Goal: Use online tool/utility

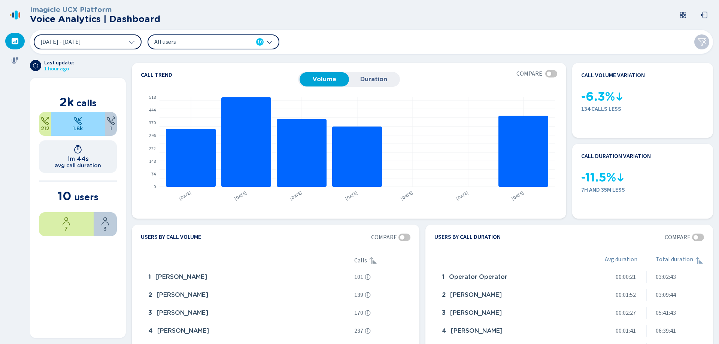
click at [131, 45] on icon at bounding box center [132, 42] width 6 height 6
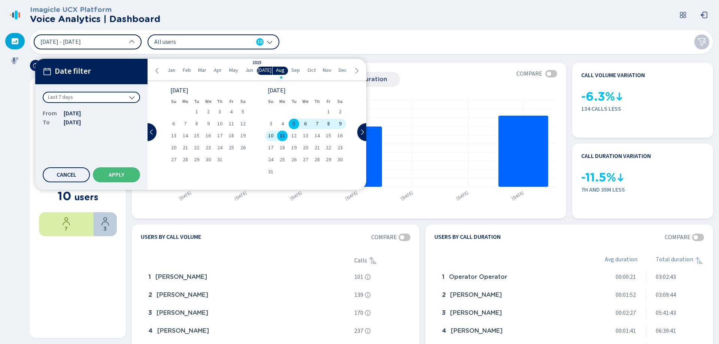
drag, startPoint x: 283, startPoint y: 136, endPoint x: 287, endPoint y: 131, distance: 5.8
click at [283, 136] on span "11" at bounding box center [282, 135] width 5 height 5
click at [283, 134] on span "11" at bounding box center [282, 135] width 5 height 5
click at [118, 178] on button "Apply" at bounding box center [116, 174] width 47 height 15
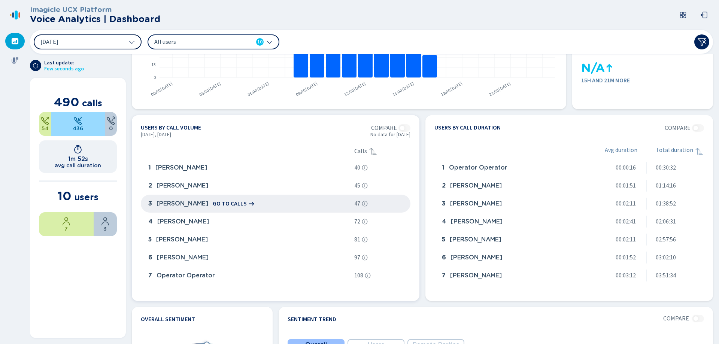
scroll to position [112, 0]
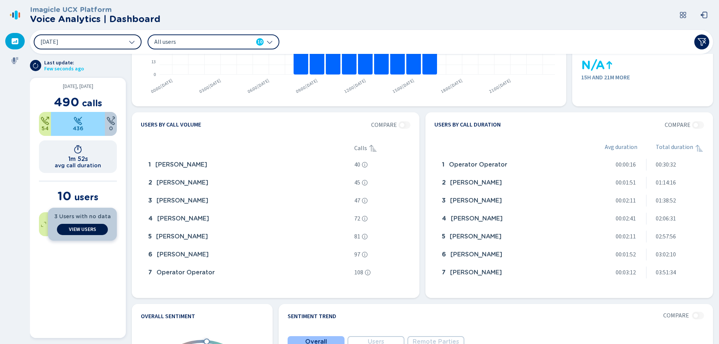
click at [73, 229] on span "View Users" at bounding box center [82, 230] width 27 height 6
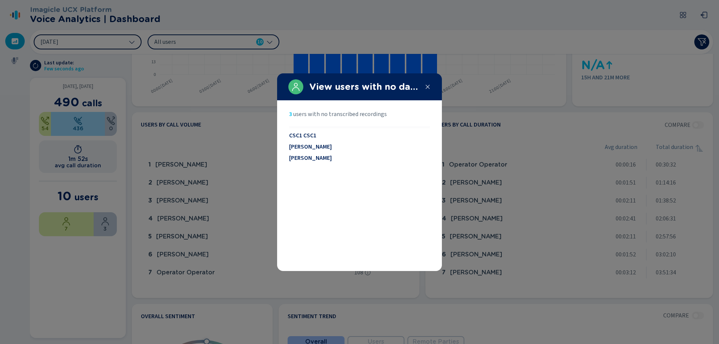
click at [427, 87] on icon at bounding box center [428, 87] width 4 height 4
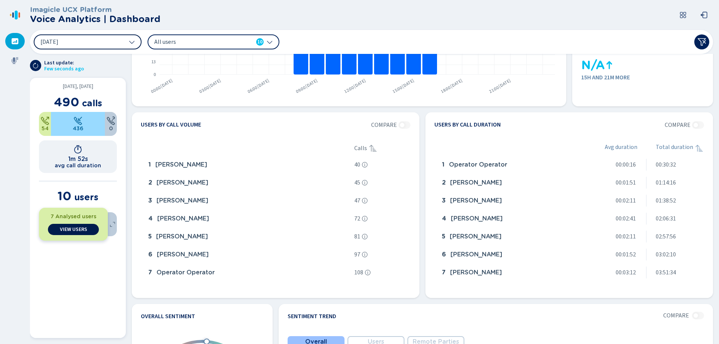
click at [55, 225] on button "View Users" at bounding box center [73, 229] width 51 height 11
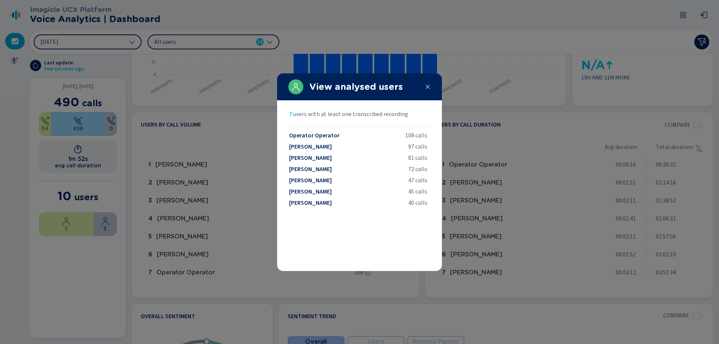
click at [267, 270] on div at bounding box center [359, 172] width 719 height 344
